Goal: Task Accomplishment & Management: Manage account settings

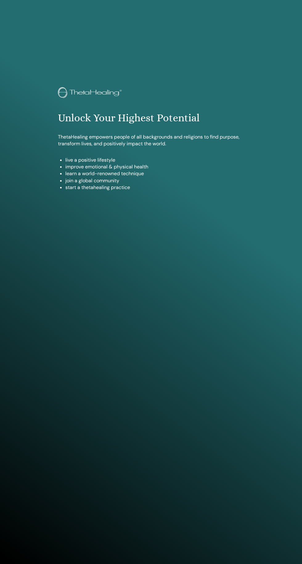
scroll to position [519, 0]
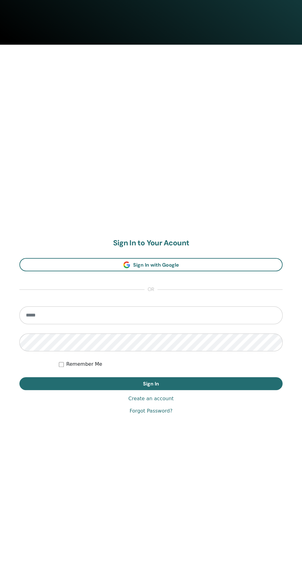
click at [34, 315] on input "email" at bounding box center [150, 315] width 263 height 18
type input "**********"
click at [19, 377] on button "Sign In" at bounding box center [150, 383] width 263 height 13
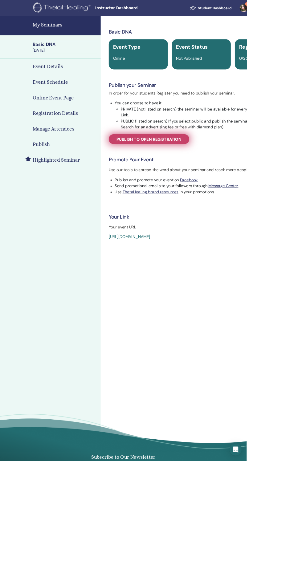
click at [159, 170] on span "Publish to open registration" at bounding box center [182, 170] width 79 height 6
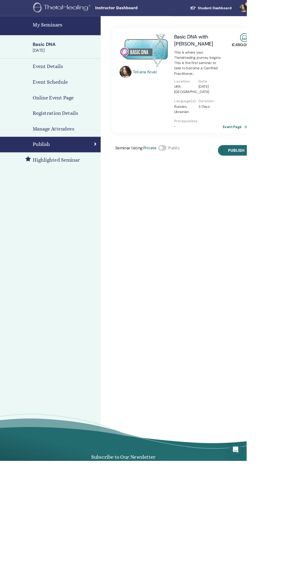
click at [200, 181] on span at bounding box center [199, 181] width 10 height 7
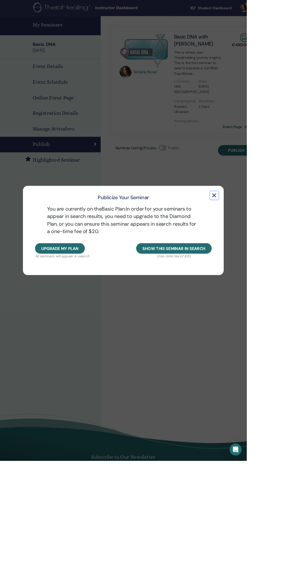
click at [267, 244] on button "button" at bounding box center [262, 239] width 10 height 10
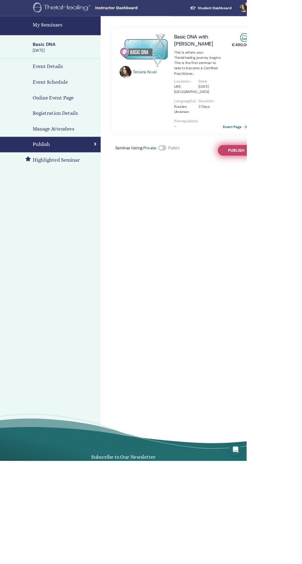
click at [297, 186] on span "Publish" at bounding box center [289, 184] width 20 height 6
